Goal: Task Accomplishment & Management: Complete application form

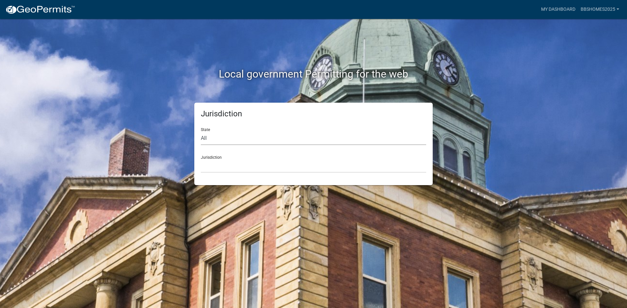
click at [269, 142] on select "All [US_STATE] [US_STATE] [US_STATE] [US_STATE] [US_STATE] [US_STATE] [US_STATE…" at bounding box center [313, 138] width 225 height 13
select select "[US_STATE]"
click at [201, 132] on select "All [US_STATE] [US_STATE] [US_STATE] [US_STATE] [US_STATE] [US_STATE] [US_STATE…" at bounding box center [313, 138] width 225 height 13
click at [235, 165] on select "City of [GEOGRAPHIC_DATA], [US_STATE] City of [GEOGRAPHIC_DATA], [US_STATE] Cit…" at bounding box center [313, 166] width 225 height 13
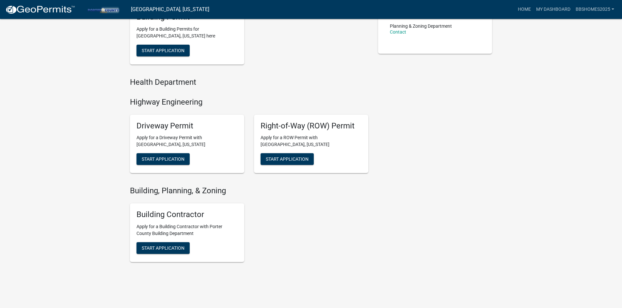
scroll to position [192, 0]
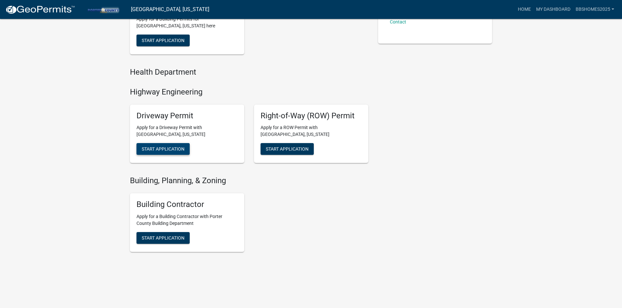
click at [176, 150] on span "Start Application" at bounding box center [163, 149] width 43 height 5
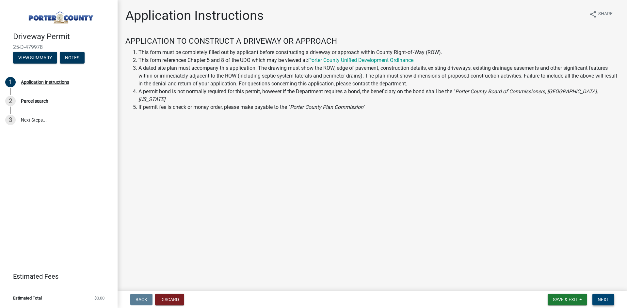
click at [603, 298] on span "Next" at bounding box center [602, 299] width 11 height 5
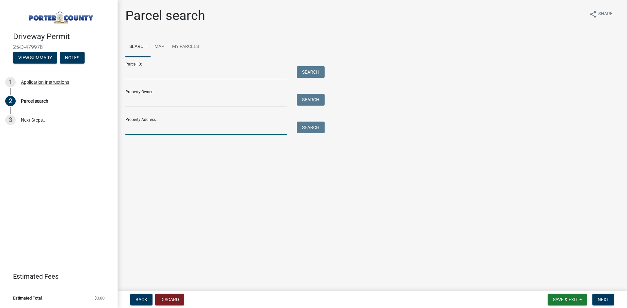
click at [222, 125] on input "Property Address:" at bounding box center [206, 128] width 162 height 13
type input "[STREET_ADDRESS]"
click at [313, 129] on button "Search" at bounding box center [311, 128] width 28 height 12
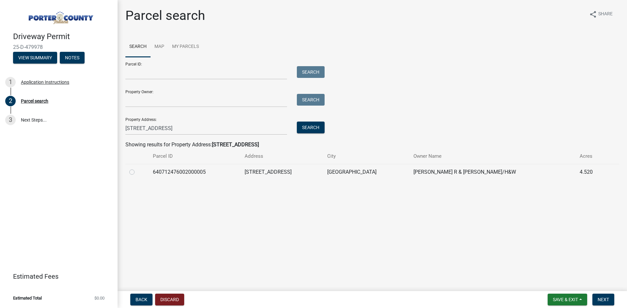
click at [128, 172] on td at bounding box center [136, 172] width 23 height 16
click at [137, 168] on label at bounding box center [137, 168] width 0 height 0
click at [137, 172] on input "radio" at bounding box center [139, 170] width 4 height 4
radio input "true"
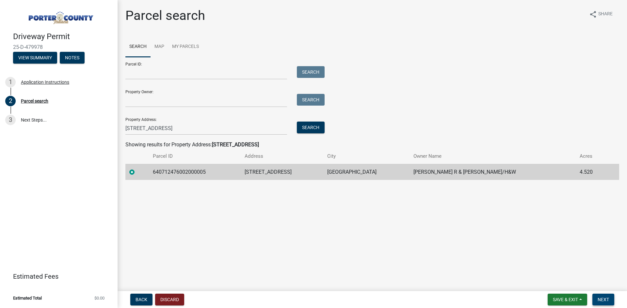
click at [602, 298] on span "Next" at bounding box center [602, 299] width 11 height 5
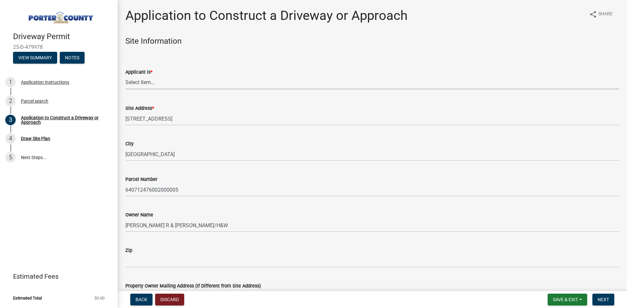
click at [157, 82] on select "Select Item... Owner Contractor" at bounding box center [371, 82] width 493 height 13
click at [125, 76] on select "Select Item... Owner Contractor" at bounding box center [371, 82] width 493 height 13
select select "3b60141c-57a3-479f-8c5a-1828030bf254"
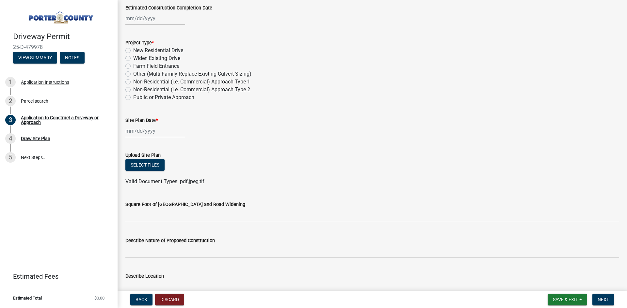
scroll to position [599, 0]
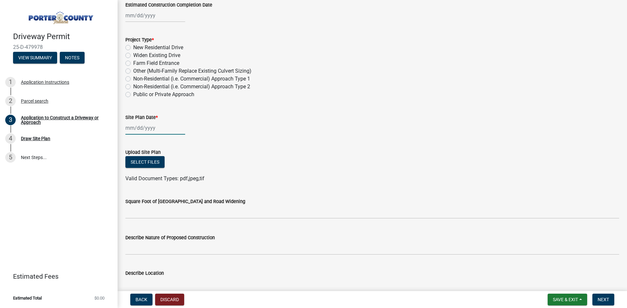
click at [163, 133] on div at bounding box center [155, 127] width 60 height 13
select select "9"
select select "2025"
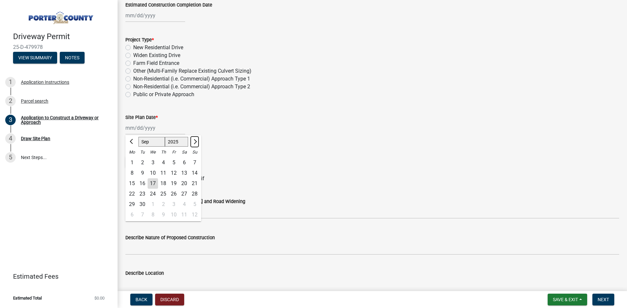
click at [194, 144] on span "Next month" at bounding box center [194, 141] width 5 height 5
click at [131, 142] on span "Previous month" at bounding box center [132, 141] width 5 height 5
select select "11"
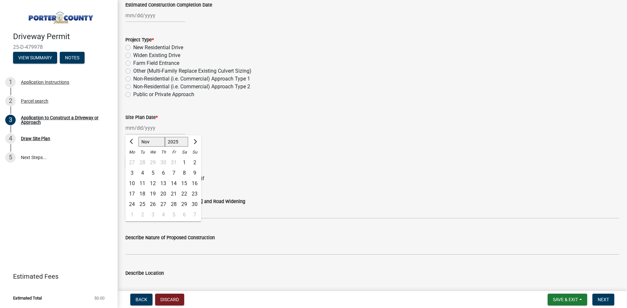
click at [309, 203] on div "Square Foot of [GEOGRAPHIC_DATA] and Road Widening" at bounding box center [371, 202] width 493 height 8
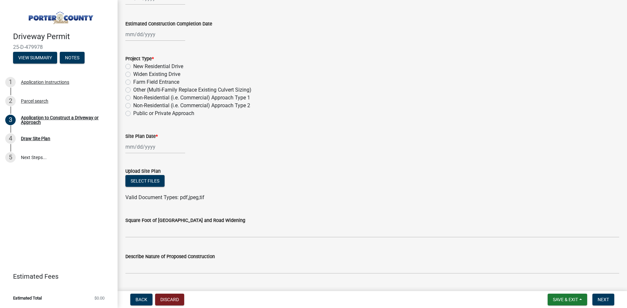
scroll to position [501, 0]
